Goal: Transaction & Acquisition: Purchase product/service

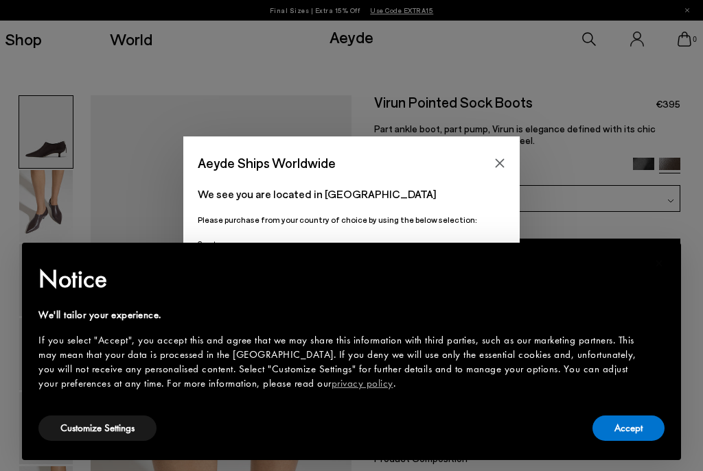
click at [627, 429] on button "Accept" at bounding box center [628, 428] width 72 height 25
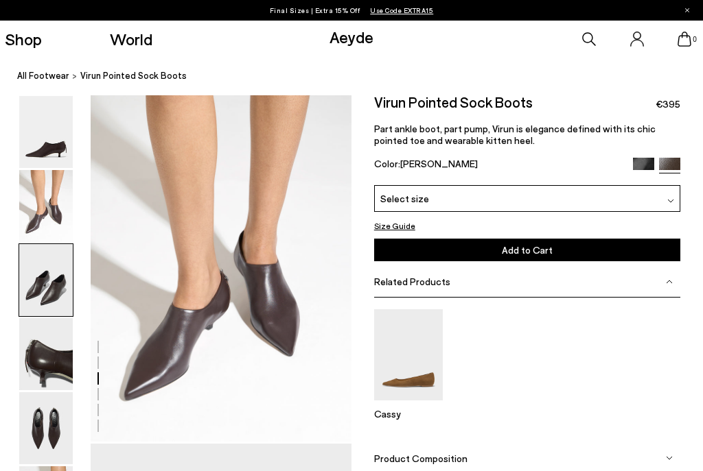
scroll to position [1050, 0]
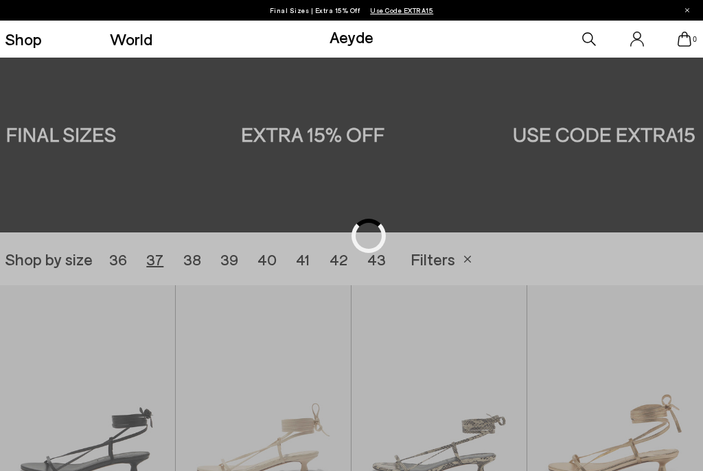
scroll to position [196, 0]
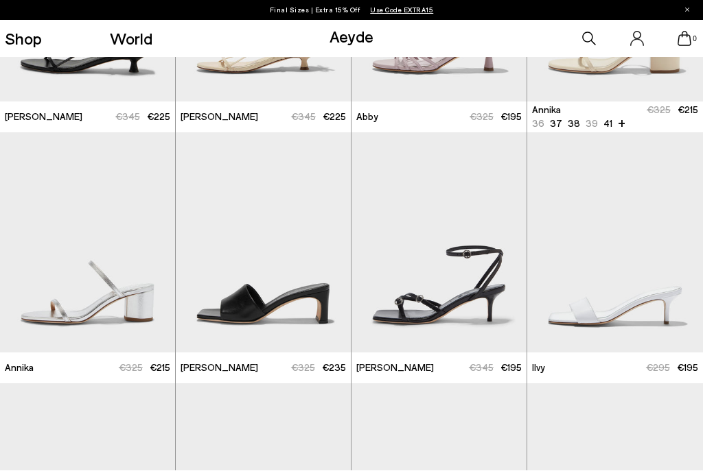
scroll to position [425, 0]
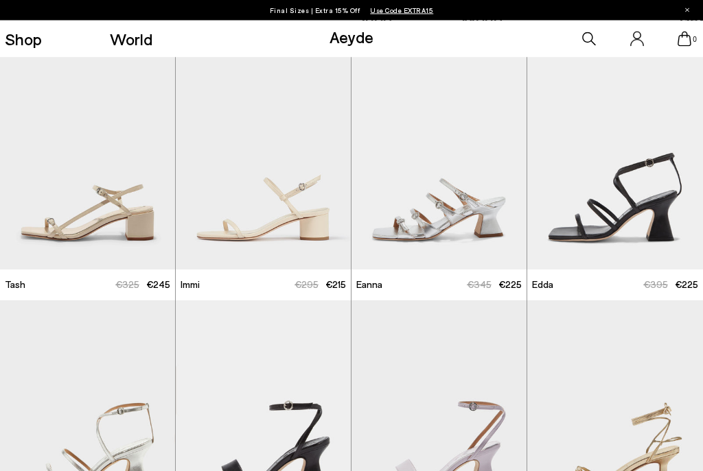
scroll to position [1261, 0]
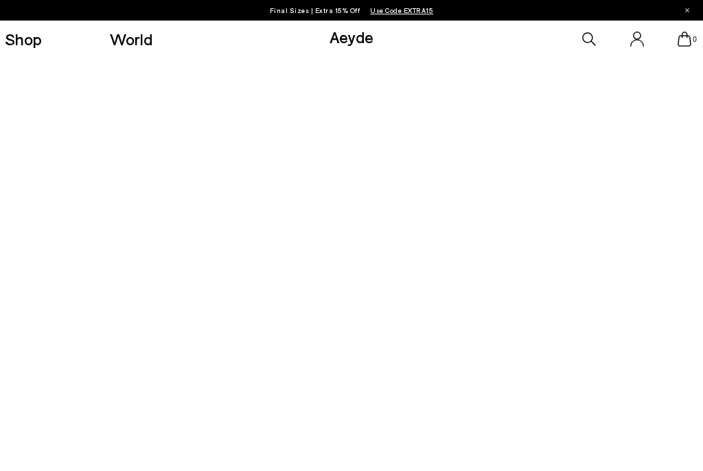
scroll to position [1288, 0]
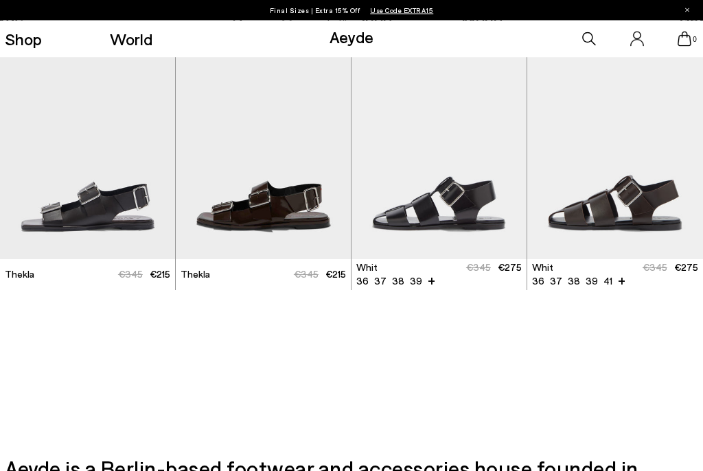
scroll to position [2527, 0]
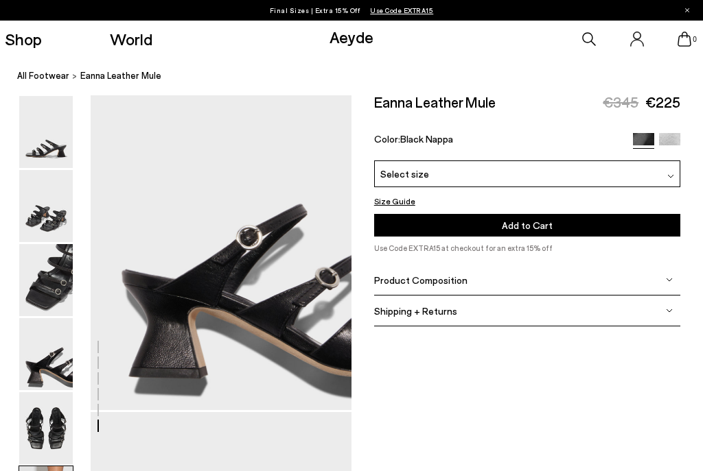
click at [56, 100] on img at bounding box center [46, 132] width 54 height 72
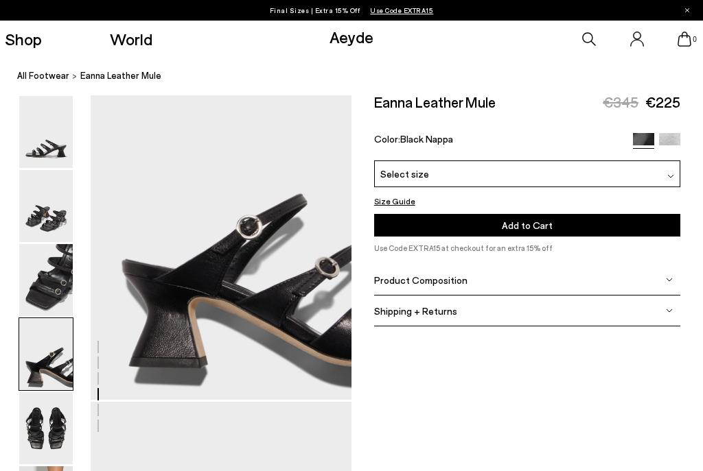
scroll to position [1087, 0]
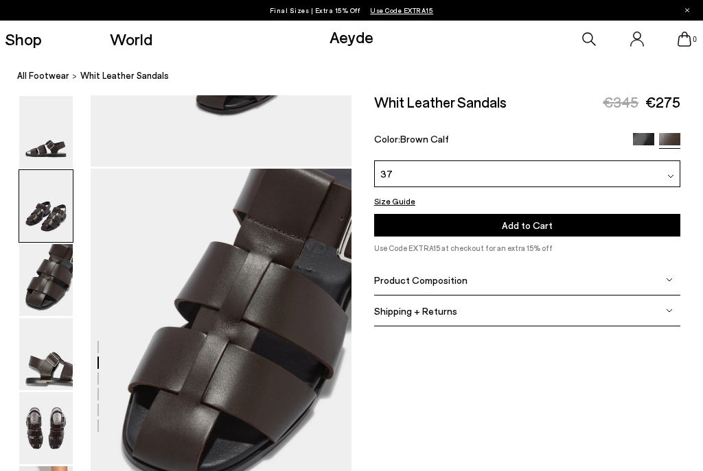
scroll to position [625, 0]
